Goal: Information Seeking & Learning: Learn about a topic

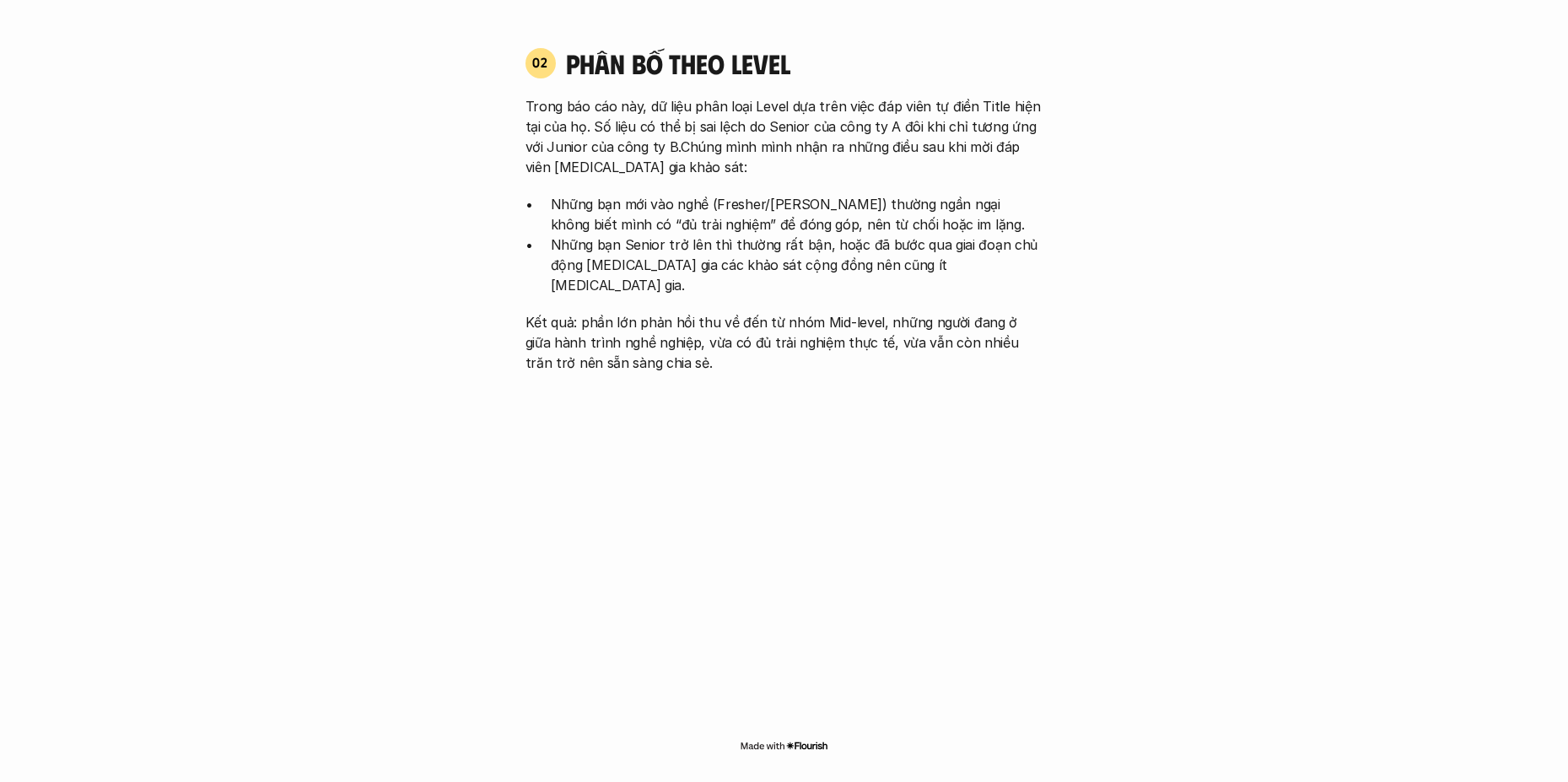
scroll to position [1476, 0]
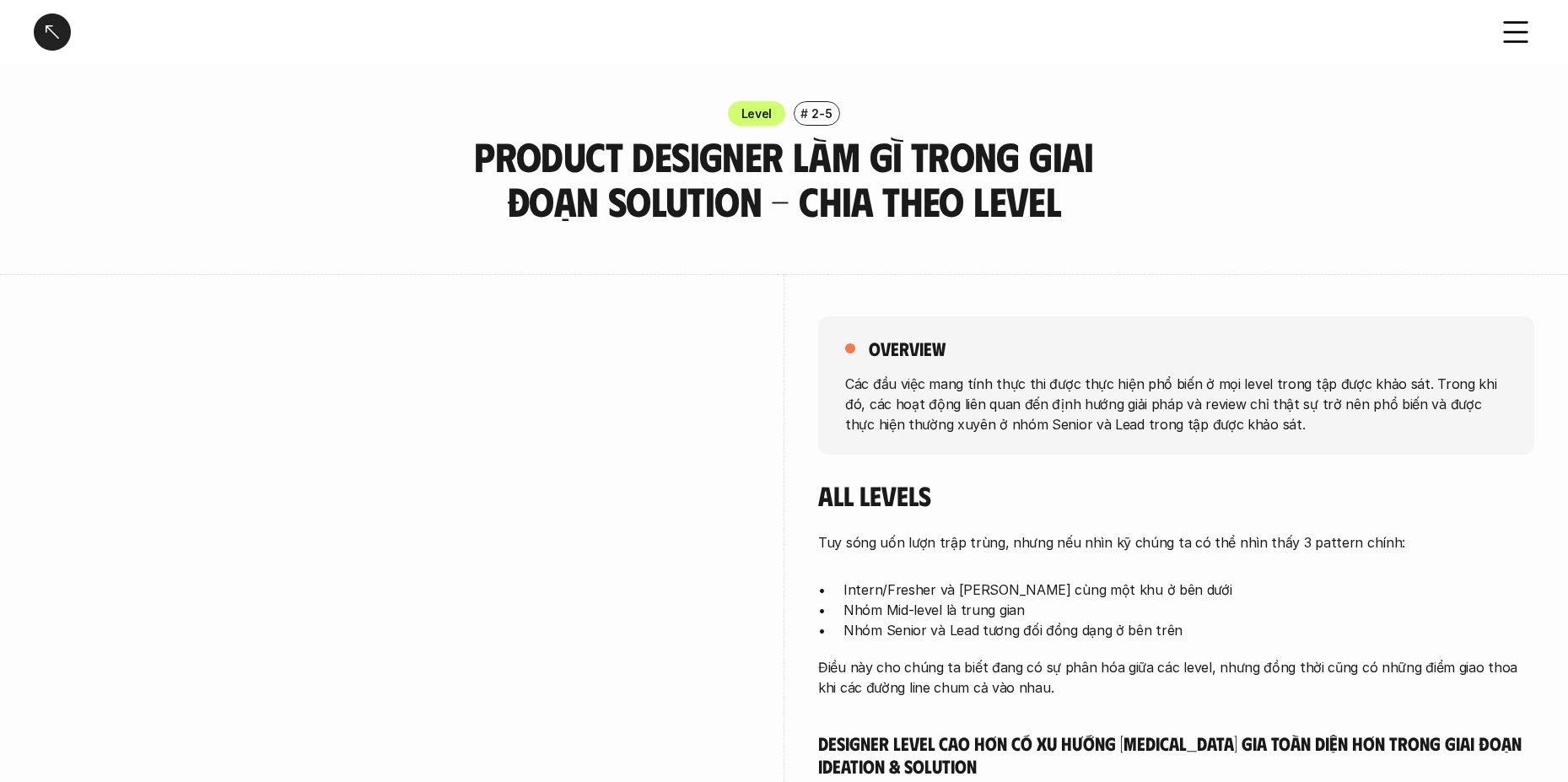
click at [1223, 212] on div "Level # 2-5 Product Designer làm gì trong giai đoạn Solution - Chia theo Level" at bounding box center [784, 162] width 1568 height 123
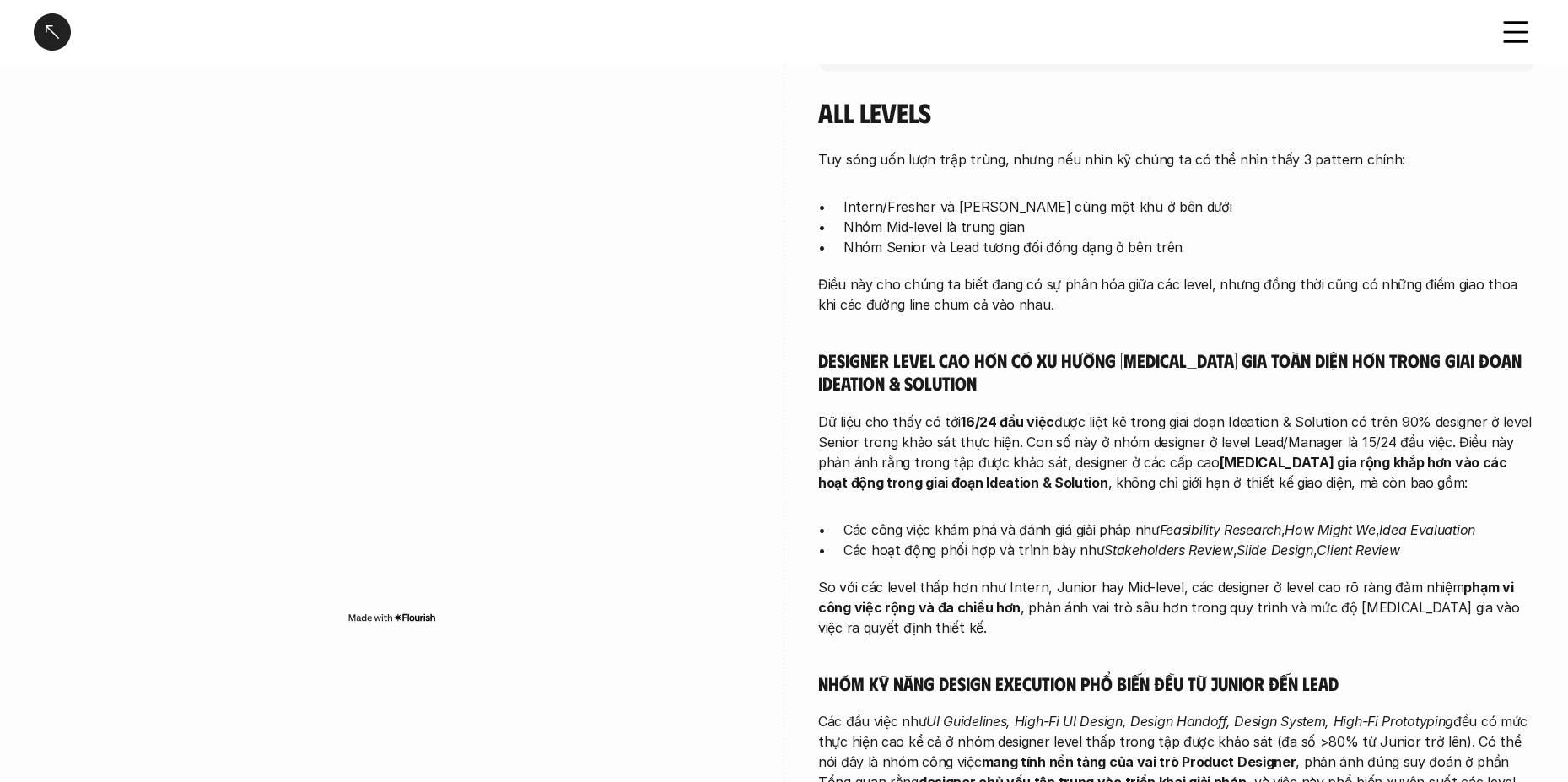
scroll to position [422, 0]
